Goal: Task Accomplishment & Management: Complete application form

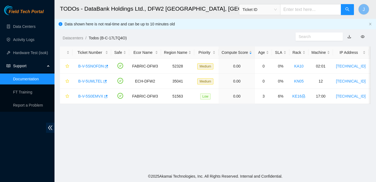
click at [27, 12] on span "Field Tech Portal" at bounding box center [26, 11] width 35 height 5
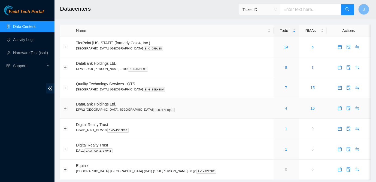
click at [285, 107] on link "4" at bounding box center [286, 108] width 2 height 4
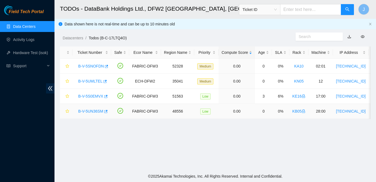
click at [95, 111] on link "B-V-5UN36SM" at bounding box center [90, 111] width 25 height 4
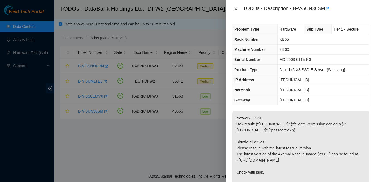
click at [236, 7] on icon "close" at bounding box center [236, 9] width 4 height 4
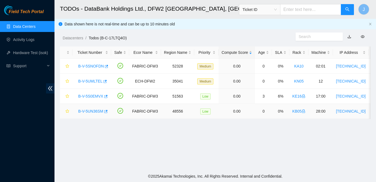
click at [97, 110] on link "B-V-5UN36SM" at bounding box center [90, 111] width 25 height 4
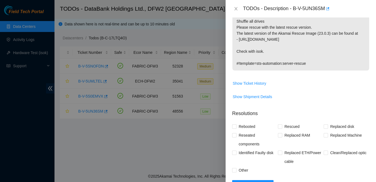
scroll to position [121, 0]
click at [259, 83] on span "Show Ticket History" at bounding box center [250, 83] width 34 height 6
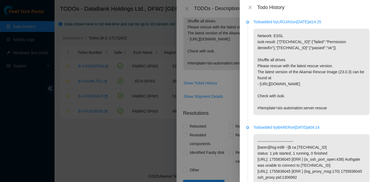
scroll to position [0, 0]
click at [249, 8] on icon "close" at bounding box center [250, 7] width 3 height 3
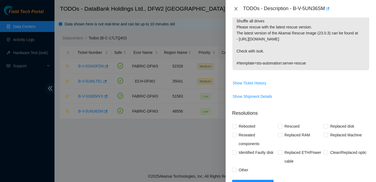
click at [235, 9] on icon "close" at bounding box center [236, 9] width 4 height 4
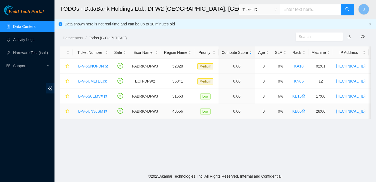
scroll to position [129, 0]
click at [307, 132] on main "TODOs - DataBank Holdings Ltd., DFW2 Richardson, TX Ticket ID J Data shown here…" at bounding box center [216, 85] width 322 height 170
click at [92, 97] on link "B-V-5S0EMVX" at bounding box center [90, 96] width 25 height 4
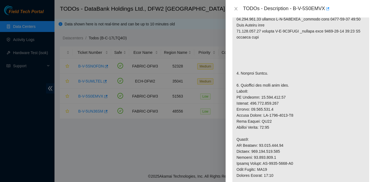
scroll to position [0, 0]
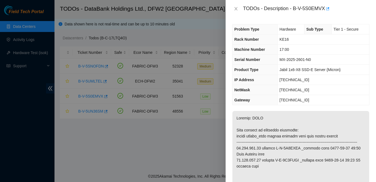
click at [320, 92] on td "255.255.255.128" at bounding box center [324, 90] width 92 height 10
click at [234, 7] on icon "close" at bounding box center [236, 9] width 4 height 4
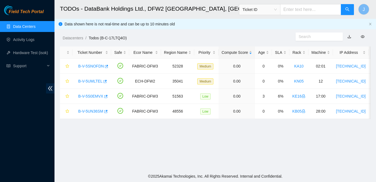
click at [303, 8] on input "text" at bounding box center [310, 9] width 61 height 11
paste input "B-V-5UIWXSE"
type input "B-V-5UIWXSE"
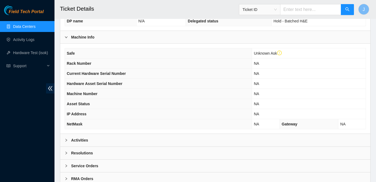
scroll to position [175, 0]
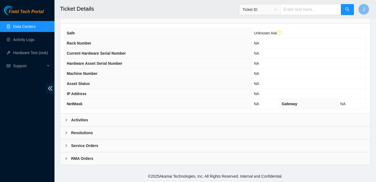
click at [118, 113] on div "Safe Unknown Ask Rack Number NA Current Hardware Serial Number NA Hardware Asse…" at bounding box center [215, 68] width 310 height 90
click at [113, 121] on div "Activities" at bounding box center [215, 119] width 310 height 13
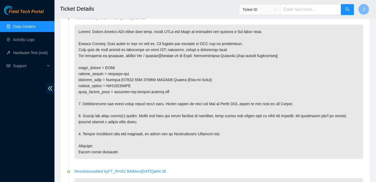
scroll to position [291, 0]
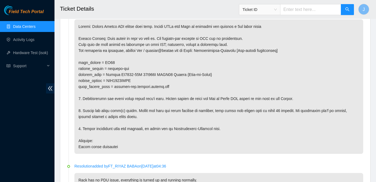
click at [319, 131] on p at bounding box center [218, 86] width 289 height 134
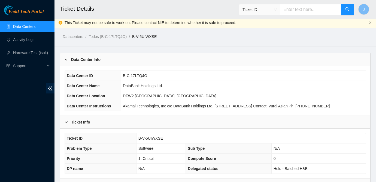
scroll to position [0, 0]
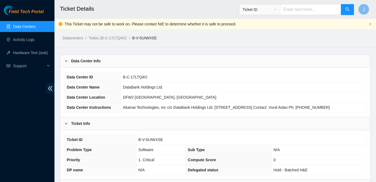
click at [26, 24] on link "Data Centers" at bounding box center [24, 26] width 22 height 4
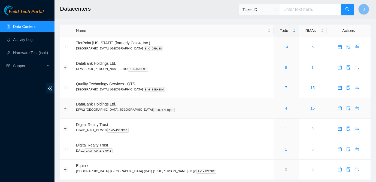
click at [285, 109] on link "4" at bounding box center [286, 108] width 2 height 4
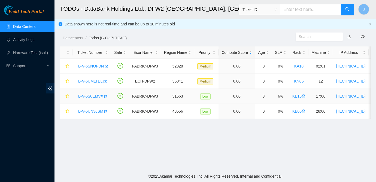
click at [86, 95] on link "B-V-5S0EMVX" at bounding box center [90, 96] width 25 height 4
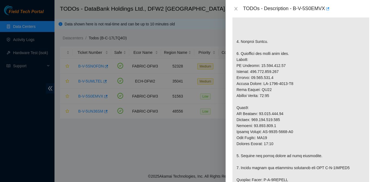
scroll to position [165, 0]
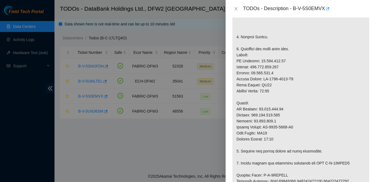
click at [320, 93] on p at bounding box center [301, 145] width 137 height 398
click at [237, 9] on icon "close" at bounding box center [236, 9] width 4 height 4
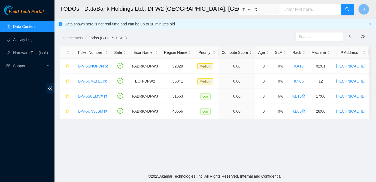
scroll to position [170, 0]
click at [297, 8] on input "text" at bounding box center [310, 9] width 61 height 11
click at [313, 11] on input "text" at bounding box center [310, 9] width 61 height 11
paste input "B-V-5UIWXSE"
type input "B-V-5UIWXSE"
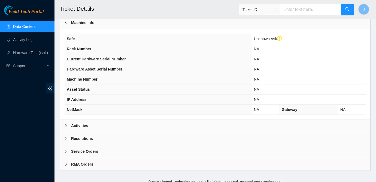
scroll to position [175, 0]
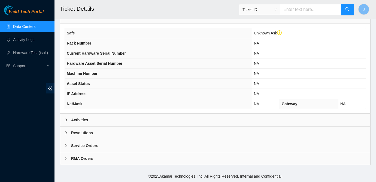
click at [126, 117] on div "Activities" at bounding box center [215, 119] width 310 height 13
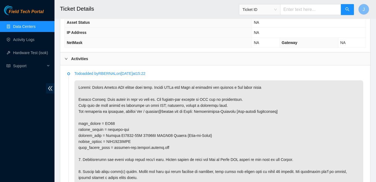
scroll to position [230, 0]
click at [346, 148] on p at bounding box center [218, 147] width 289 height 134
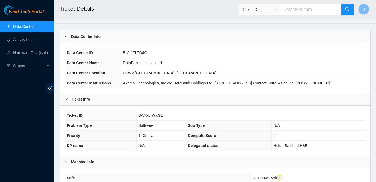
scroll to position [0, 0]
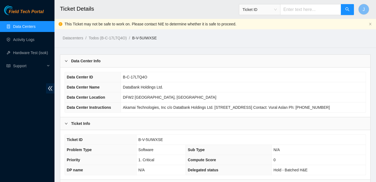
click at [31, 29] on link "Data Centers" at bounding box center [24, 26] width 22 height 4
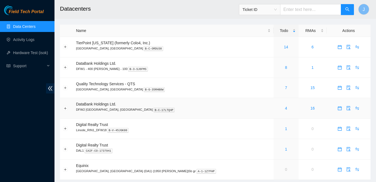
click at [277, 110] on div "4" at bounding box center [286, 108] width 19 height 6
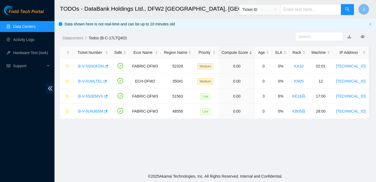
click at [35, 26] on link "Data Centers" at bounding box center [24, 26] width 22 height 4
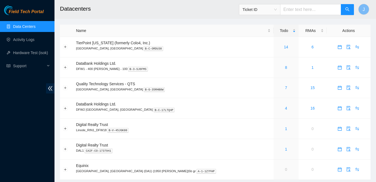
click at [33, 24] on link "Data Centers" at bounding box center [24, 26] width 22 height 4
click at [327, 158] on td at bounding box center [349, 149] width 44 height 20
click at [285, 106] on link "4" at bounding box center [286, 108] width 2 height 4
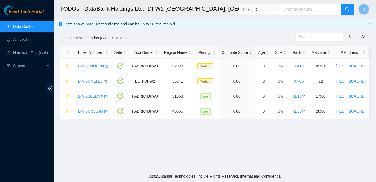
click at [347, 151] on main "TODOs - DataBank Holdings Ltd., DFW2 Richardson, TX Ticket ID J Data shown here…" at bounding box center [216, 85] width 322 height 170
click at [342, 140] on main "TODOs - DataBank Holdings Ltd., DFW2 Richardson, TX Ticket ID J Data shown here…" at bounding box center [216, 85] width 322 height 170
click at [96, 94] on link "B-V-5S0EMVX" at bounding box center [90, 96] width 25 height 4
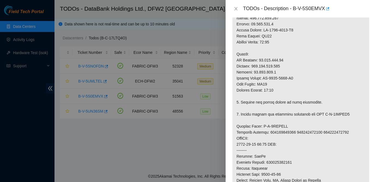
scroll to position [209, 0]
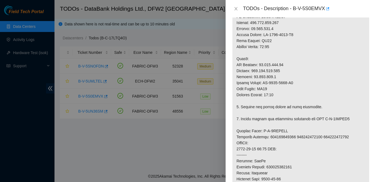
click at [4, 131] on div at bounding box center [188, 91] width 376 height 182
click at [323, 134] on p at bounding box center [301, 101] width 137 height 398
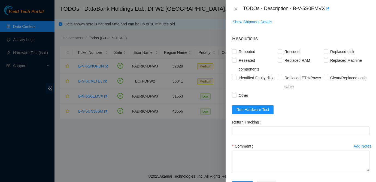
scroll to position [507, 0]
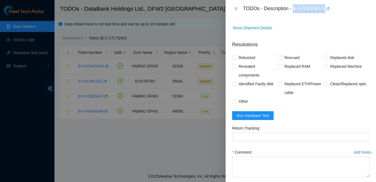
drag, startPoint x: 295, startPoint y: 9, endPoint x: 329, endPoint y: 12, distance: 33.9
click at [329, 12] on body "Field Tech Portal Data Centers Activity Logs Hardware Test (isok) Support TODOs…" at bounding box center [188, 91] width 376 height 182
copy div "B-V-5S0EMVX"
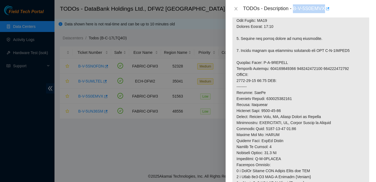
scroll to position [277, 0]
click at [304, 80] on p at bounding box center [301, 33] width 137 height 398
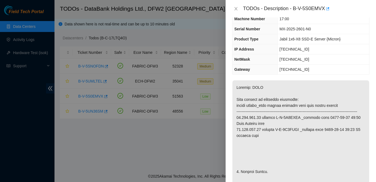
scroll to position [0, 0]
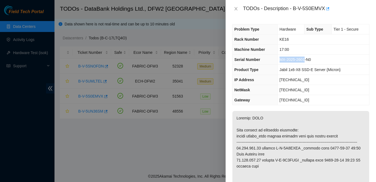
drag, startPoint x: 280, startPoint y: 59, endPoint x: 308, endPoint y: 59, distance: 27.5
click at [308, 59] on span "MX-2025-2601-N0" at bounding box center [295, 59] width 31 height 4
copy span "MX-2025-2601"
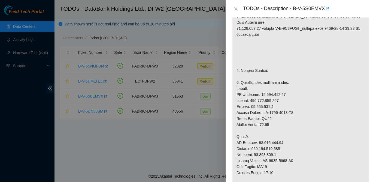
scroll to position [133, 0]
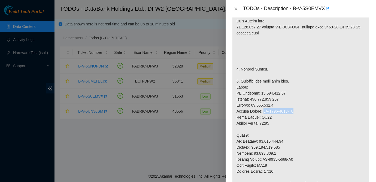
drag, startPoint x: 264, startPoint y: 116, endPoint x: 300, endPoint y: 118, distance: 35.8
click at [300, 118] on p at bounding box center [301, 177] width 137 height 398
copy p "MX-1914-0002-N0"
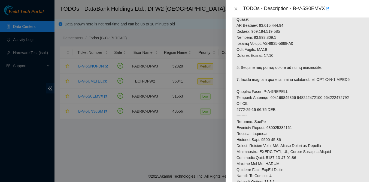
scroll to position [250, 0]
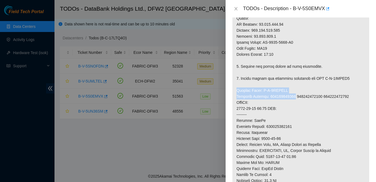
drag, startPoint x: 236, startPoint y: 96, endPoint x: 299, endPoint y: 102, distance: 63.0
click at [299, 102] on p at bounding box center [301, 60] width 137 height 398
copy p "Service Order: B-V-5SRFPTZ Tracking Numbers: 739263645961"
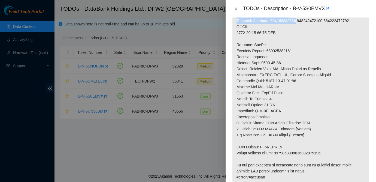
scroll to position [333, 0]
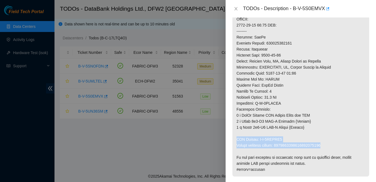
drag, startPoint x: 236, startPoint y: 144, endPoint x: 336, endPoint y: 151, distance: 99.8
copy p "RMA Return: B-V-5SRFPU9 Return tracking number: 9612018969028700237384"
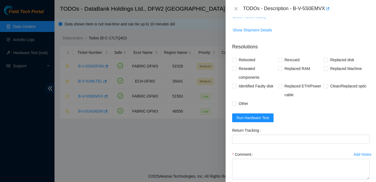
scroll to position [512, 0]
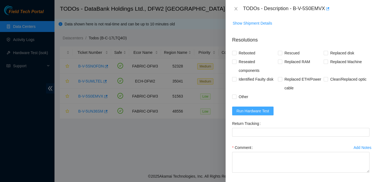
click at [255, 114] on span "Run Hardware Test" at bounding box center [253, 111] width 33 height 6
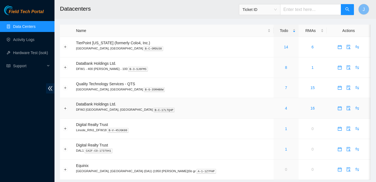
click at [277, 110] on div "4" at bounding box center [286, 108] width 19 height 6
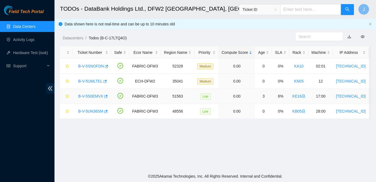
click at [93, 97] on link "B-V-5S0EMVX" at bounding box center [90, 96] width 25 height 4
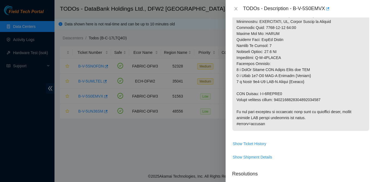
scroll to position [579, 0]
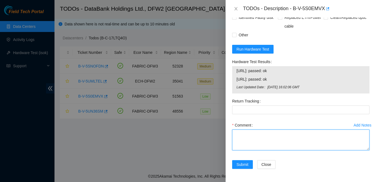
click at [261, 135] on textarea "Comment" at bounding box center [300, 139] width 137 height 21
paste textarea "Ticket: B-V-5S0EMVX New SN: MX-1914-0002-N0 Bad SN: MX-2025-2601 Service Order:…"
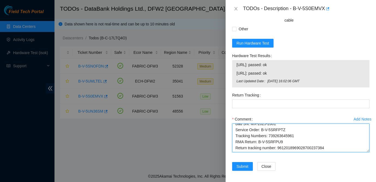
scroll to position [0, 0]
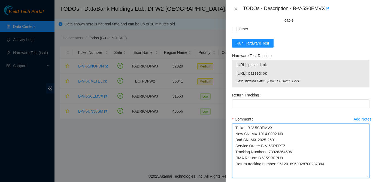
drag, startPoint x: 368, startPoint y: 149, endPoint x: 368, endPoint y: 183, distance: 33.5
click at [368, 181] on html "Field Tech Portal Data Centers Activity Logs Hardware Test (isok) Support TODOs…" at bounding box center [188, 91] width 376 height 182
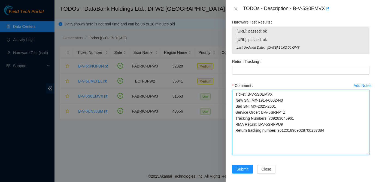
drag, startPoint x: 369, startPoint y: 149, endPoint x: 369, endPoint y: 160, distance: 10.9
click at [369, 155] on textarea "Ticket: B-V-5S0EMVX New SN: MX-1914-0002-N0 Bad SN: MX-2025-2601 Service Order:…" at bounding box center [300, 122] width 137 height 65
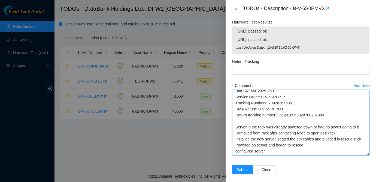
scroll to position [25, 0]
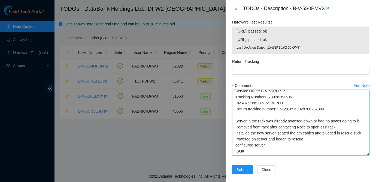
click at [280, 154] on textarea "Ticket: B-V-5S0EMVX New SN: MX-1914-0002-N0 Bad SN: MX-2025-2601 Service Order:…" at bounding box center [300, 122] width 137 height 65
drag, startPoint x: 280, startPoint y: 109, endPoint x: 340, endPoint y: 112, distance: 60.6
click at [340, 112] on textarea "Ticket: B-V-5S0EMVX New SN: MX-1914-0002-N0 Bad SN: MX-2025-2601 Service Order:…" at bounding box center [300, 122] width 137 height 65
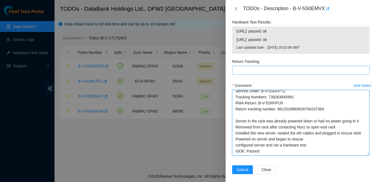
type textarea "Ticket: B-V-5S0EMVX New SN: MX-1914-0002-N0 Bad SN: MX-2025-2601 Service Order:…"
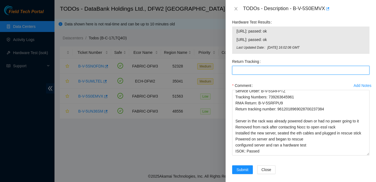
click at [289, 74] on Tracking "Return Tracking" at bounding box center [300, 70] width 137 height 9
paste Tracking "9612018969028700237384"
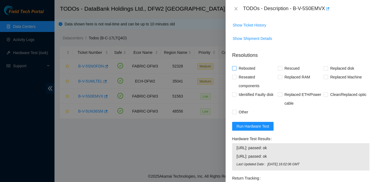
scroll to position [495, 0]
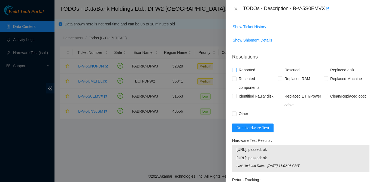
type Tracking "9612018969028700237384"
click at [244, 74] on span "Rebooted" at bounding box center [247, 69] width 21 height 9
click at [236, 71] on input "Rebooted" at bounding box center [234, 70] width 4 height 4
checkbox input "true"
click at [281, 71] on input "Rescued" at bounding box center [280, 70] width 4 height 4
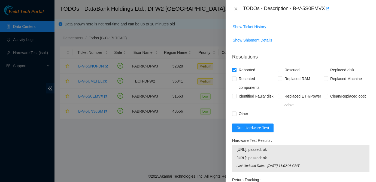
checkbox input "true"
click at [333, 83] on span "Replaced Machine" at bounding box center [346, 78] width 36 height 9
click at [328, 80] on input "Replaced Machine" at bounding box center [326, 78] width 4 height 4
checkbox input "true"
click at [242, 118] on span "Other" at bounding box center [244, 113] width 14 height 9
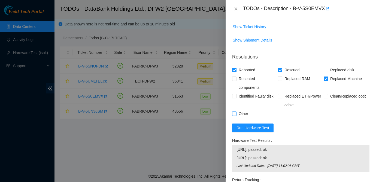
click at [236, 115] on input "Other" at bounding box center [234, 113] width 4 height 4
checkbox input "true"
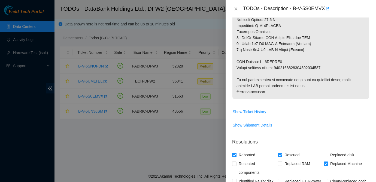
scroll to position [624, 0]
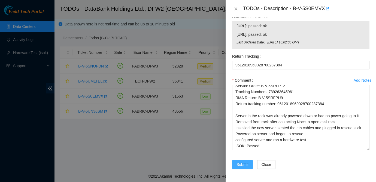
click at [244, 164] on span "Submit" at bounding box center [243, 164] width 12 height 6
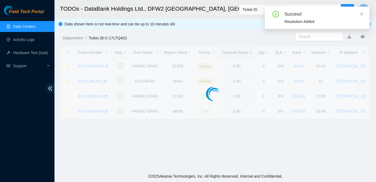
scroll to position [170, 0]
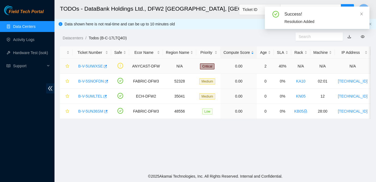
click at [85, 65] on link "B-V-5UIWXSE" at bounding box center [90, 66] width 25 height 4
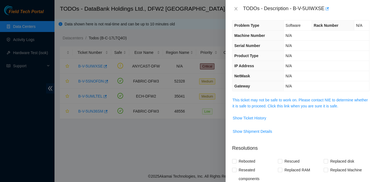
scroll to position [0, 0]
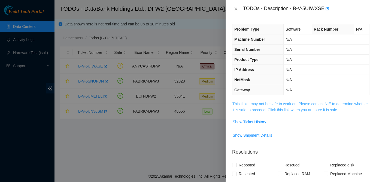
click at [270, 106] on link "This ticket may not be safe to work on. Please contact NIE to determine whether…" at bounding box center [301, 106] width 136 height 10
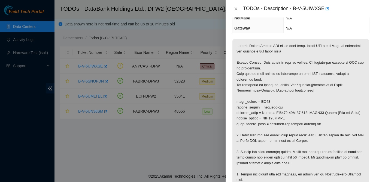
scroll to position [69, 0]
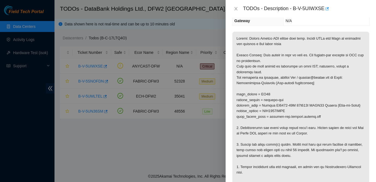
click at [173, 176] on div at bounding box center [188, 91] width 376 height 182
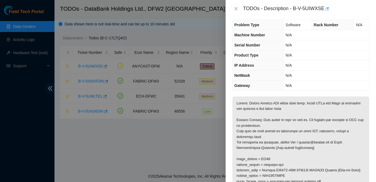
scroll to position [0, 0]
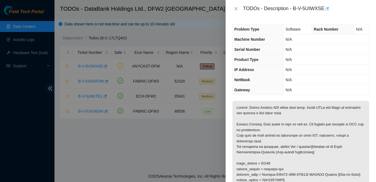
click at [238, 11] on div "TODOs - Description - B-V-5UIWXSE" at bounding box center [300, 8] width 137 height 9
click at [236, 9] on icon "close" at bounding box center [236, 8] width 3 height 3
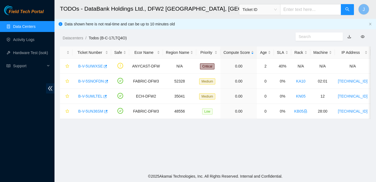
click at [302, 141] on main "TODOs - DataBank Holdings Ltd., DFW2 Richardson, TX Ticket ID J Data shown here…" at bounding box center [216, 85] width 322 height 170
click at [329, 140] on main "TODOs - DataBank Holdings Ltd., DFW2 Richardson, TX Ticket ID J Data shown here…" at bounding box center [216, 85] width 322 height 170
click at [91, 71] on td "B-V-5UIWXSE" at bounding box center [92, 66] width 39 height 15
click at [92, 65] on link "B-V-5UIWXSE" at bounding box center [90, 66] width 25 height 4
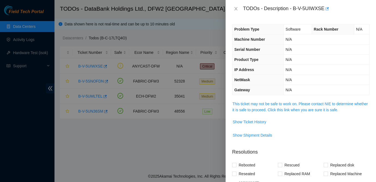
click at [269, 106] on span "This ticket may not be safe to work on. Please contact NIE to determine whether…" at bounding box center [301, 107] width 137 height 12
click at [269, 102] on link "This ticket may not be safe to work on. Please contact NIE to determine whether…" at bounding box center [301, 106] width 136 height 10
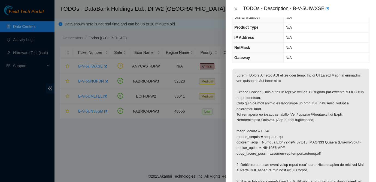
scroll to position [39, 0]
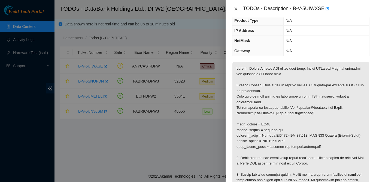
click at [237, 10] on icon "close" at bounding box center [236, 8] width 3 height 3
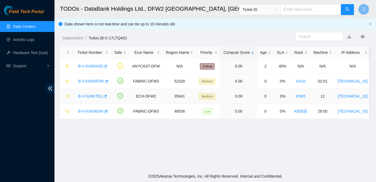
scroll to position [57, 0]
